Goal: Check status: Check status

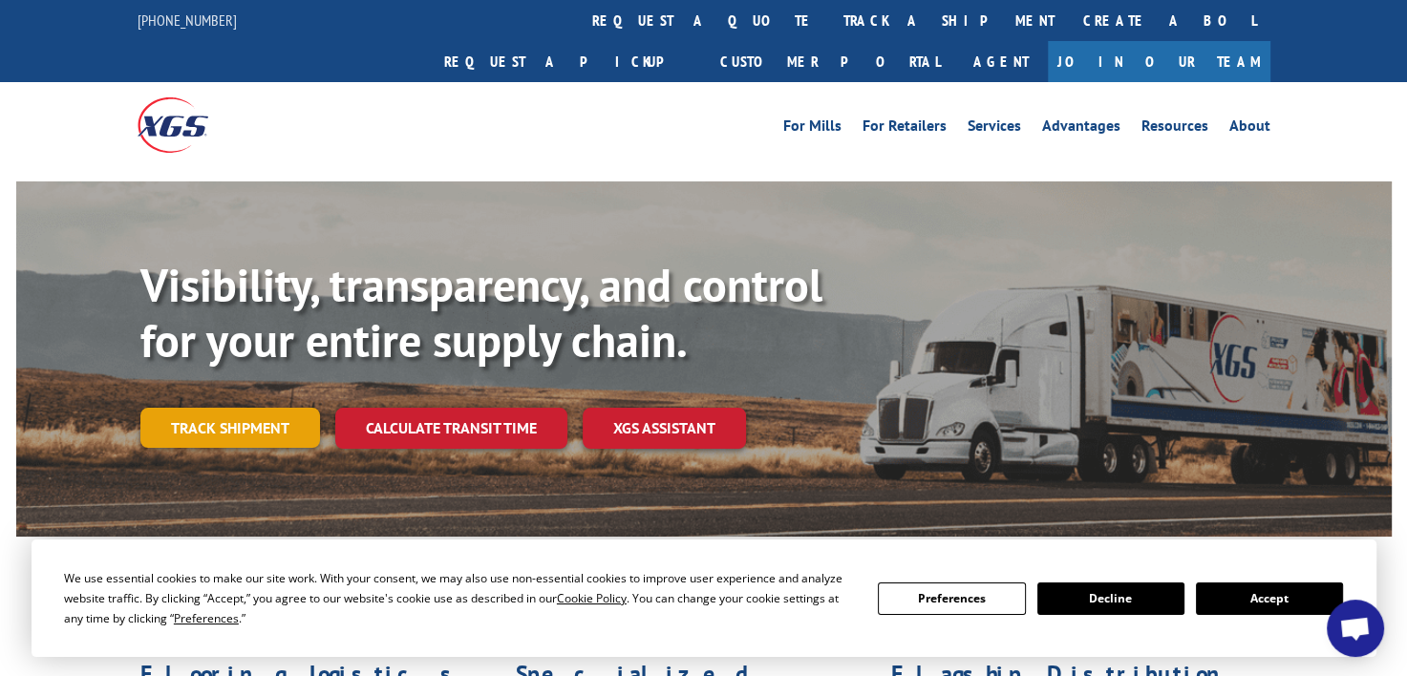
click at [248, 408] on link "Track shipment" at bounding box center [230, 428] width 180 height 40
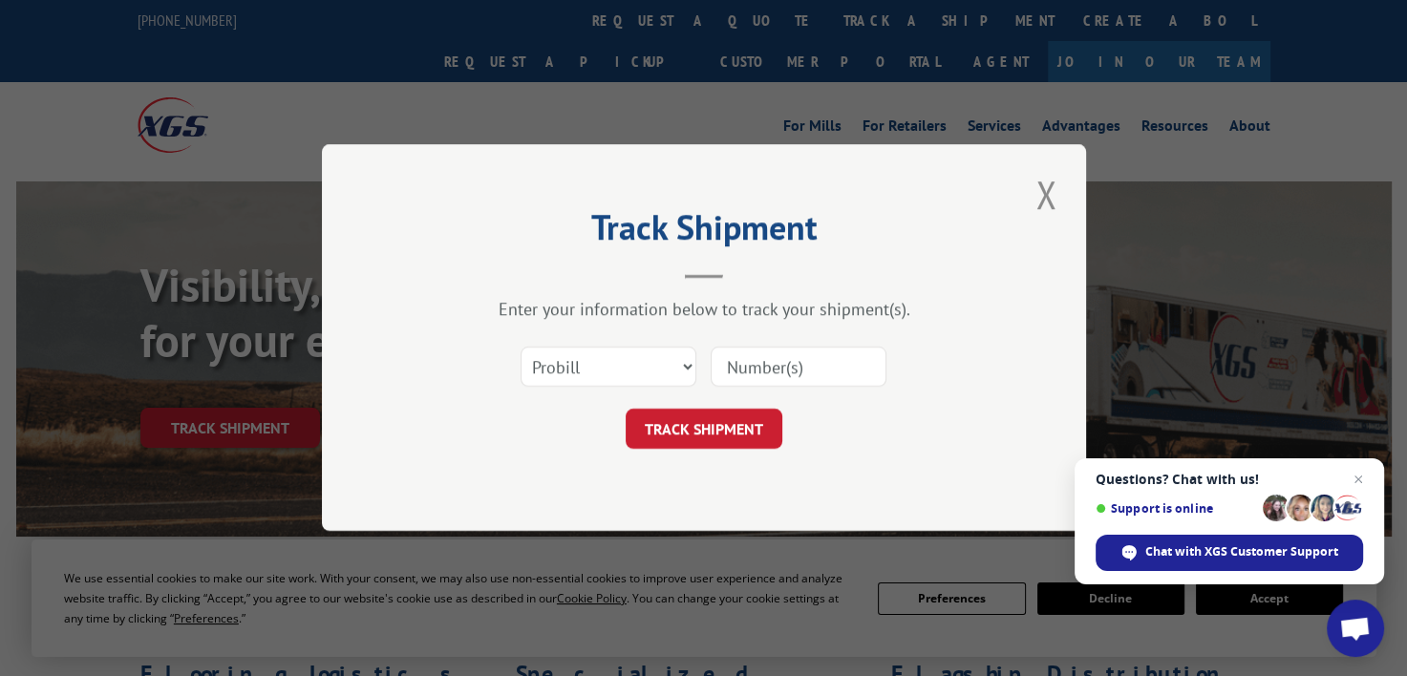
click at [761, 364] on input at bounding box center [799, 368] width 176 height 40
type input "17207953"
click at [730, 420] on button "TRACK SHIPMENT" at bounding box center [704, 430] width 157 height 40
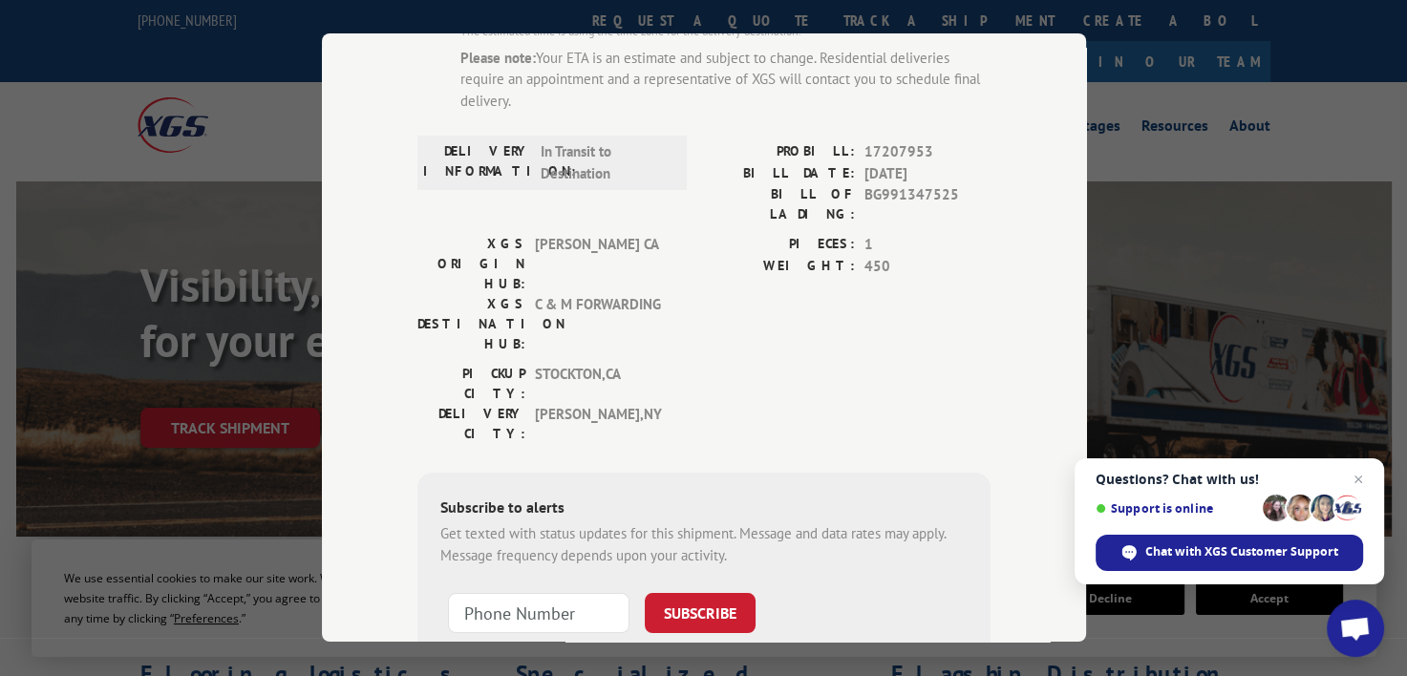
scroll to position [241, 0]
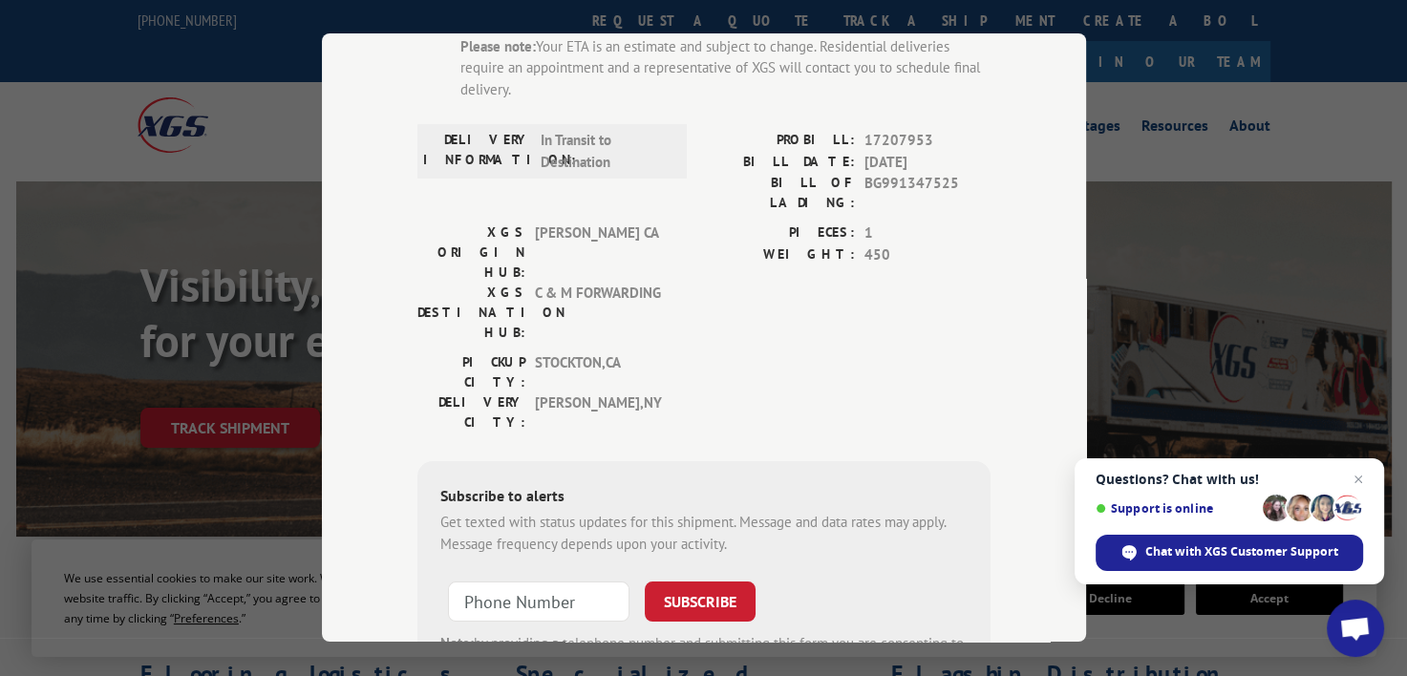
click at [605, 283] on span "C & M FORWARDING" at bounding box center [599, 313] width 129 height 60
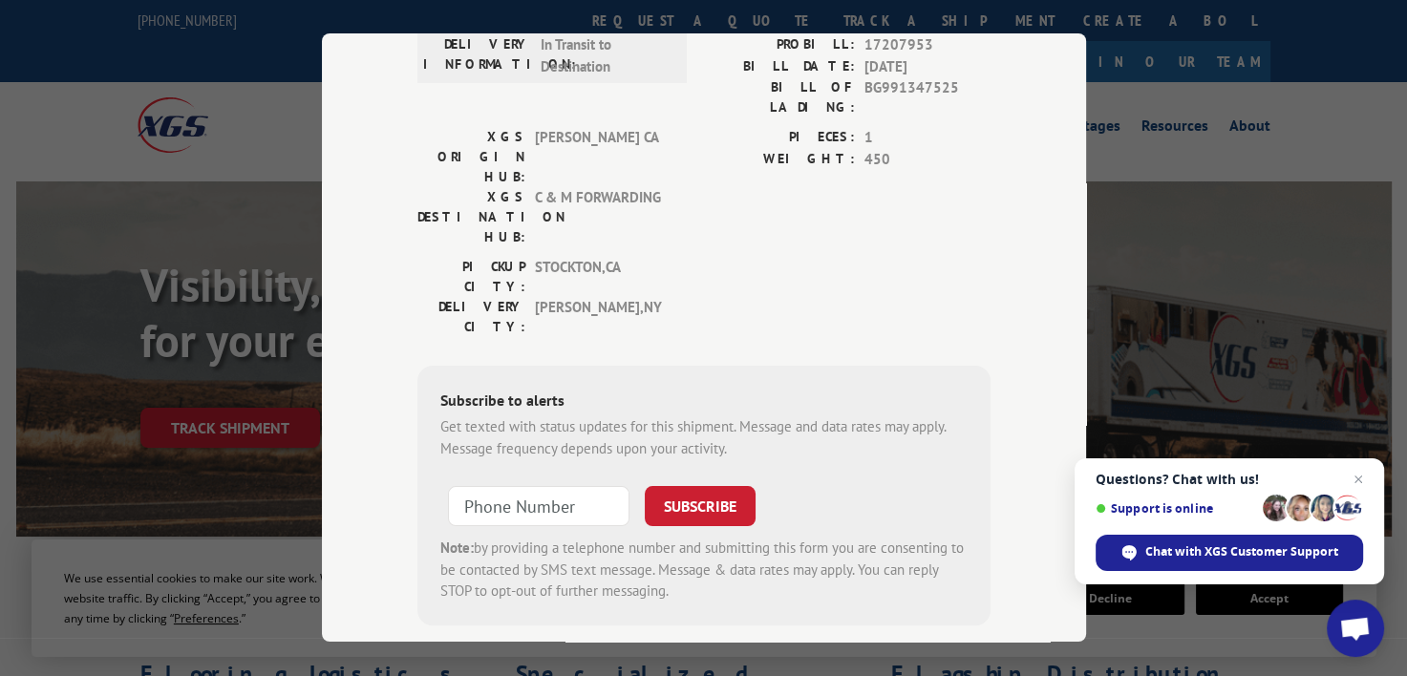
scroll to position [0, 0]
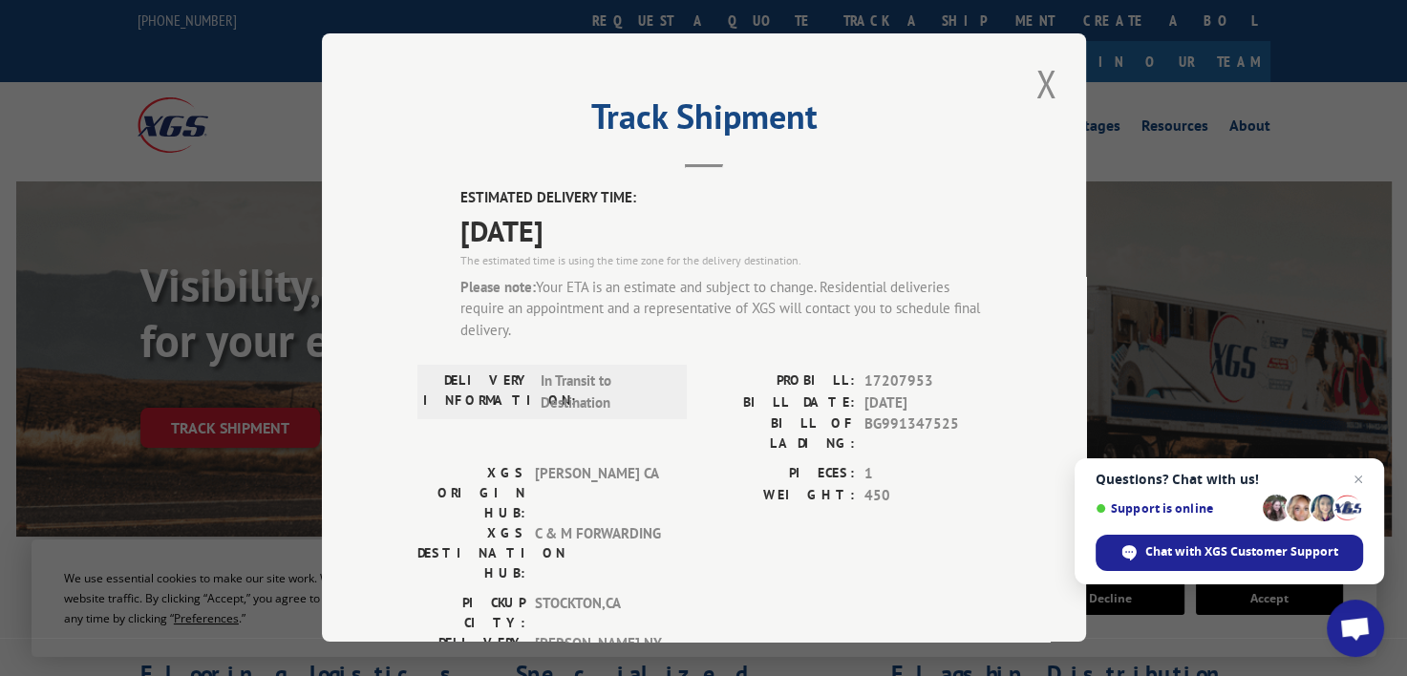
click at [584, 464] on span "[PERSON_NAME] CA" at bounding box center [599, 493] width 129 height 60
click at [1046, 85] on button "Close modal" at bounding box center [1046, 83] width 32 height 53
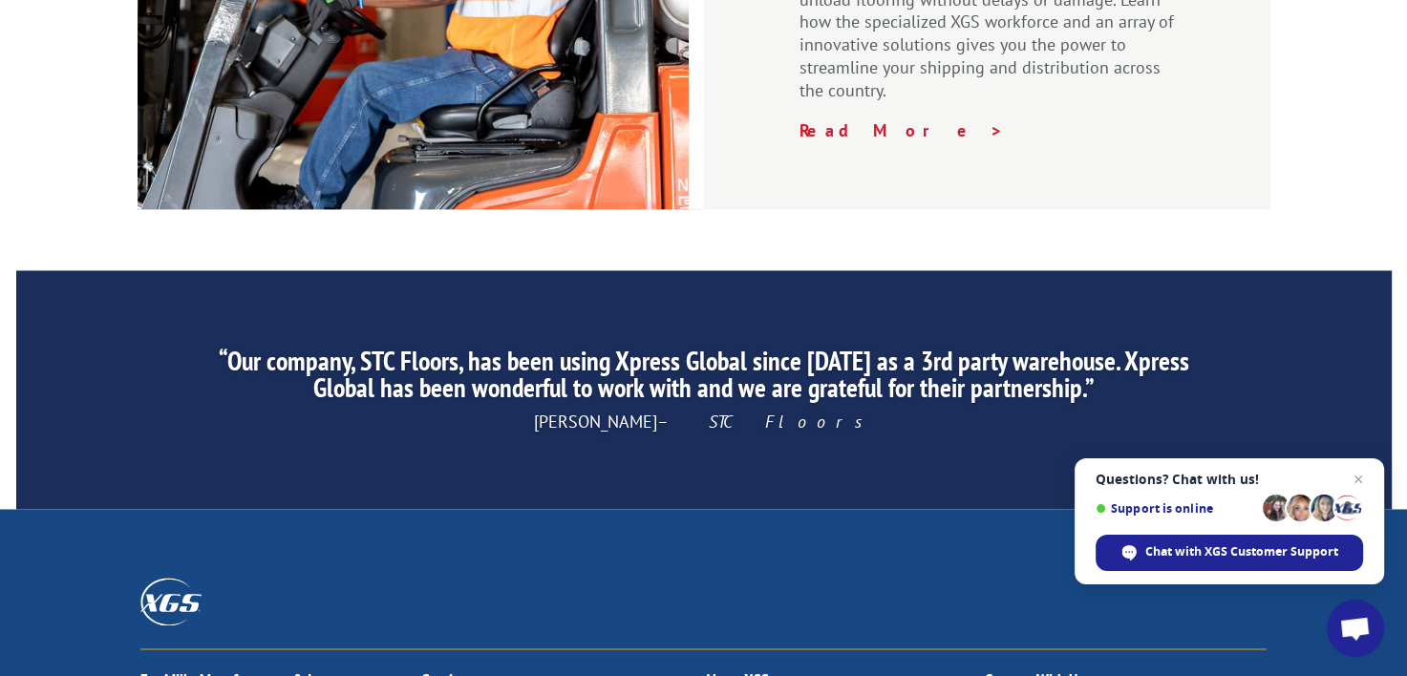
scroll to position [2866, 0]
